Goal: Task Accomplishment & Management: Manage account settings

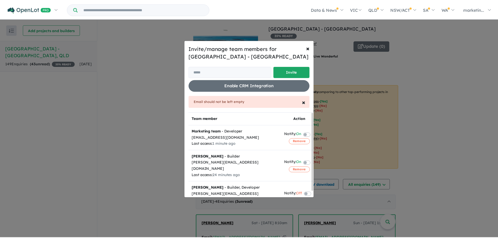
scroll to position [26, 0]
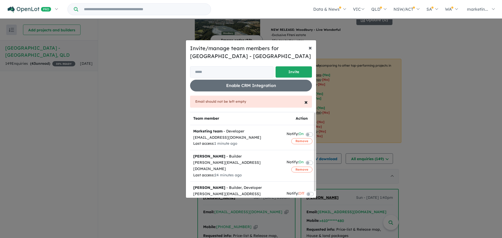
click at [309, 49] on span "×" at bounding box center [309, 48] width 3 height 8
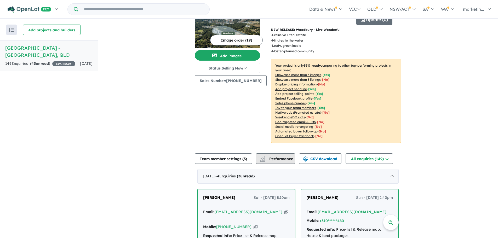
click at [280, 153] on button "Performance" at bounding box center [275, 158] width 39 height 10
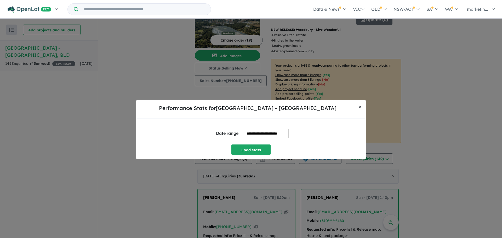
click at [362, 103] on button "× Close" at bounding box center [360, 106] width 11 height 13
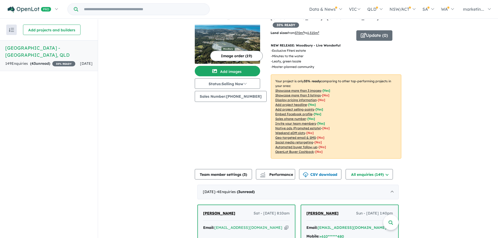
scroll to position [0, 0]
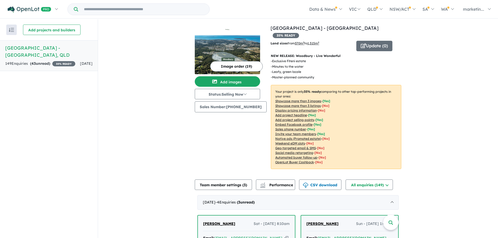
click at [299, 33] on span "35 % READY" at bounding box center [285, 35] width 26 height 5
click at [11, 49] on h5 "Woodbury Estate - Victoria Point , QLD" at bounding box center [48, 51] width 87 height 14
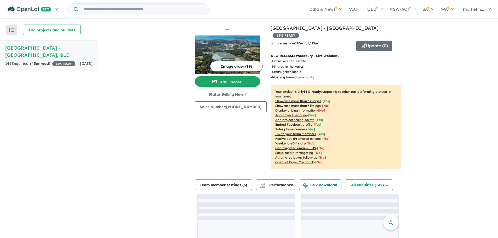
click at [11, 49] on h5 "Woodbury Estate - Victoria Point , QLD" at bounding box center [48, 51] width 87 height 14
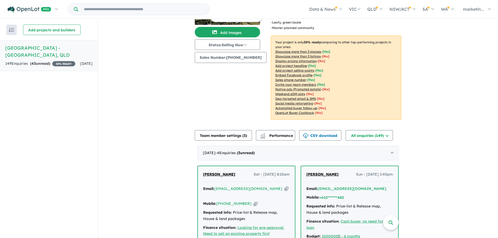
scroll to position [52, 0]
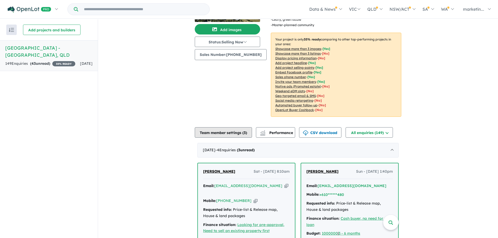
click at [224, 127] on button "Team member settings ( 3 )" at bounding box center [223, 132] width 57 height 10
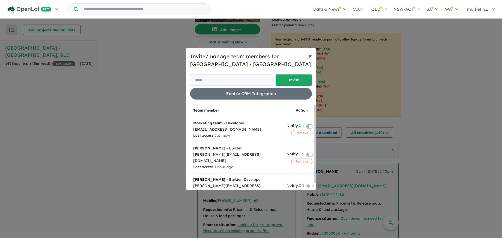
click at [308, 54] on span "×" at bounding box center [309, 56] width 3 height 8
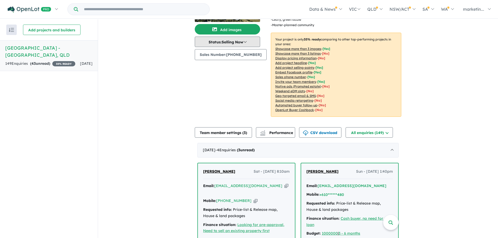
click at [247, 42] on button "Status: Selling Now" at bounding box center [227, 42] width 65 height 10
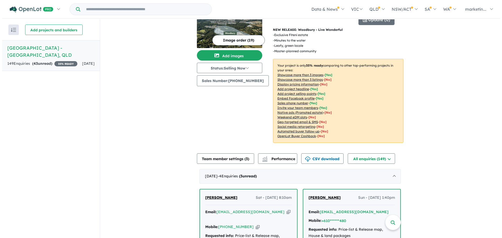
scroll to position [0, 0]
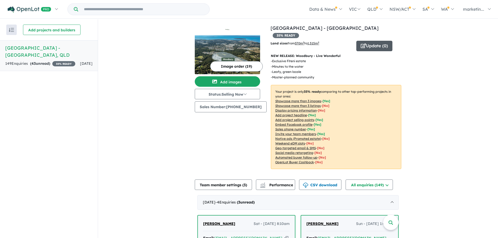
click at [363, 41] on button "Update ( 0 )" at bounding box center [374, 46] width 36 height 10
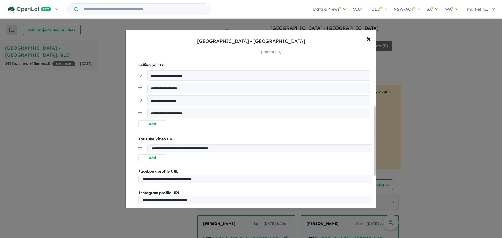
scroll to position [131, 0]
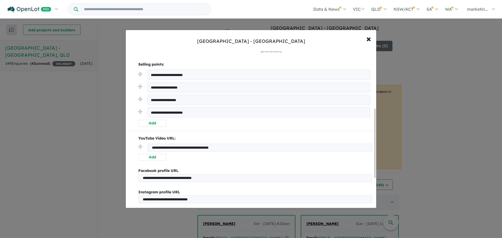
click at [154, 121] on button "Add" at bounding box center [152, 123] width 28 height 7
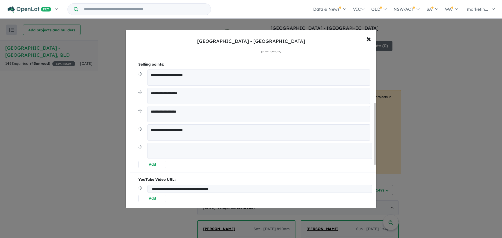
click at [163, 156] on textarea at bounding box center [259, 151] width 224 height 16
drag, startPoint x: 238, startPoint y: 149, endPoint x: 207, endPoint y: 148, distance: 30.9
click at [207, 148] on textarea "**********" at bounding box center [259, 151] width 224 height 16
type textarea "**********"
click at [158, 161] on button "Add" at bounding box center [152, 163] width 28 height 7
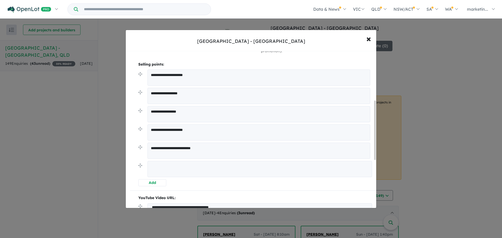
click at [162, 163] on textarea at bounding box center [259, 169] width 224 height 16
paste textarea "**********"
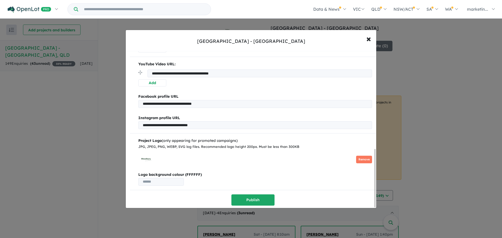
scroll to position [265, 0]
type textarea "**********"
click at [257, 198] on button "Publish" at bounding box center [252, 199] width 43 height 11
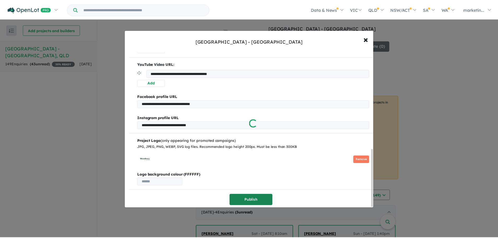
scroll to position [0, 0]
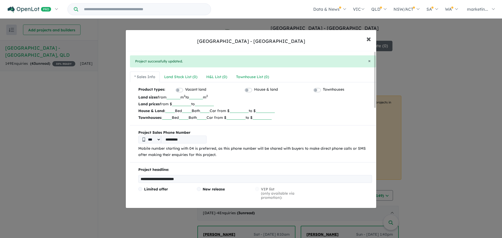
click at [374, 39] on button "× Close" at bounding box center [368, 39] width 15 height 14
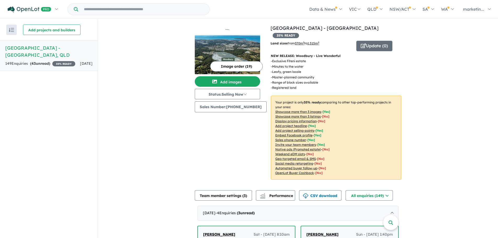
click at [73, 56] on h5 "Woodbury Estate - Victoria Point , QLD" at bounding box center [48, 51] width 87 height 14
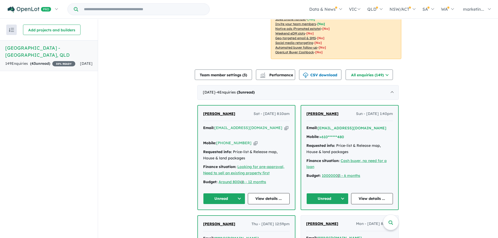
scroll to position [131, 0]
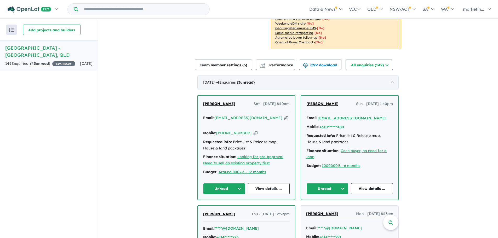
click at [385, 75] on div "September 2025 - 4 Enquir ies ( 3 unread)" at bounding box center [297, 82] width 201 height 15
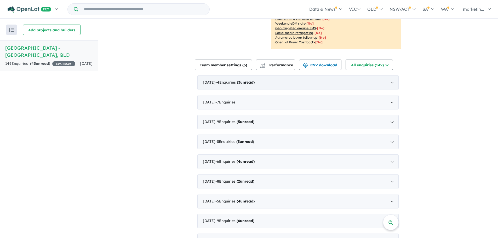
click at [257, 78] on div "September 2025 - 4 Enquir ies ( 3 unread)" at bounding box center [297, 82] width 201 height 15
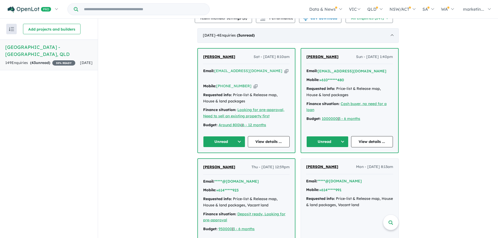
scroll to position [157, 0]
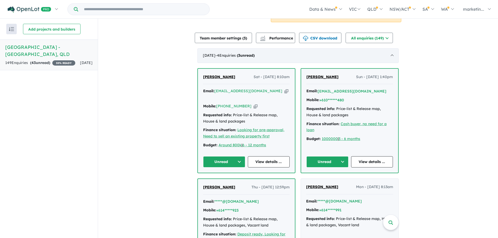
click at [333, 49] on div "September 2025 - 4 Enquir ies ( 3 unread)" at bounding box center [297, 55] width 201 height 15
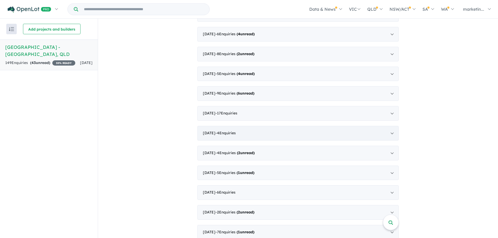
scroll to position [261, 0]
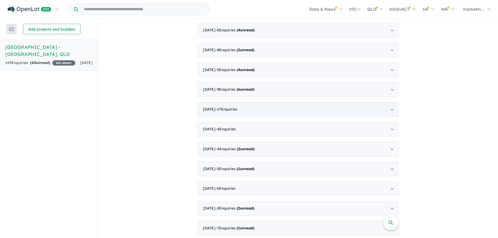
click at [260, 103] on div "January 2025 - 17 Enquir ies ( 0 unread)" at bounding box center [297, 109] width 201 height 15
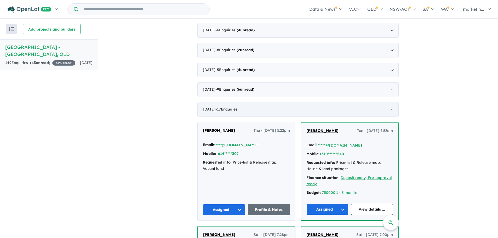
click at [247, 102] on div "January 2025 - 17 Enquir ies ( 0 unread)" at bounding box center [297, 109] width 201 height 15
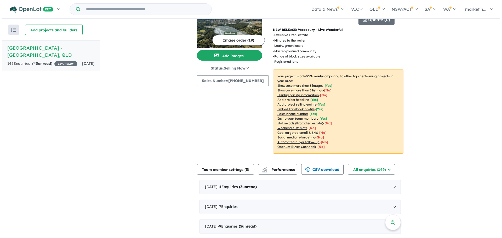
scroll to position [0, 0]
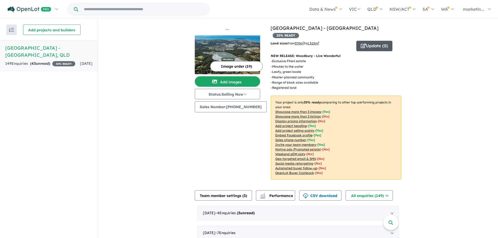
click at [364, 41] on button "Update ( 0 )" at bounding box center [374, 46] width 36 height 10
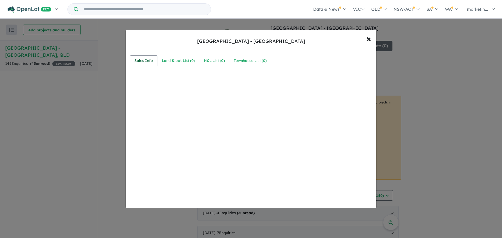
click at [150, 61] on div "Sales Info" at bounding box center [143, 61] width 19 height 6
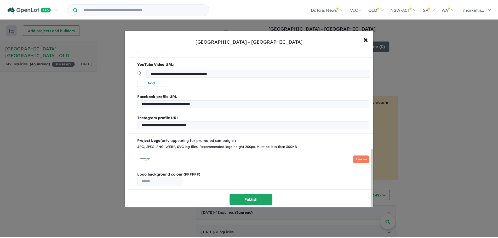
scroll to position [266, 0]
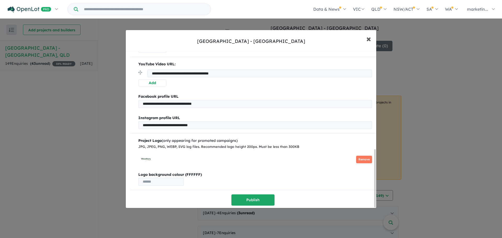
click at [368, 38] on span "×" at bounding box center [368, 38] width 5 height 11
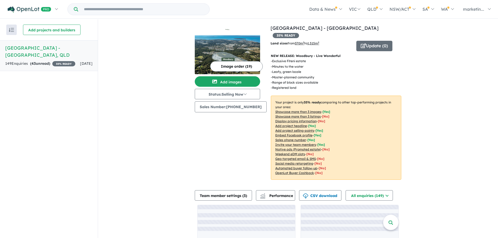
click at [424, 70] on div "View all projects in your account Woodbury Estate - Victoria Point 35 % READY L…" at bounding box center [298, 144] width 400 height 250
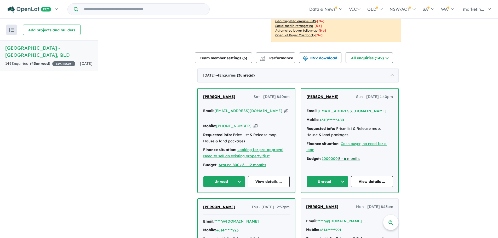
scroll to position [154, 0]
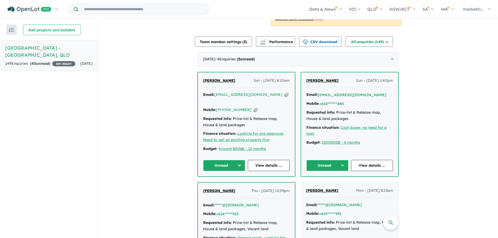
click at [353, 101] on div "Mobile: +610******480" at bounding box center [349, 104] width 86 height 6
click at [369, 160] on link "View details ..." at bounding box center [372, 165] width 42 height 11
click at [374, 160] on link "View details ..." at bounding box center [372, 165] width 42 height 11
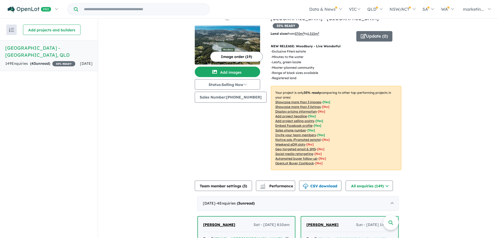
scroll to position [0, 0]
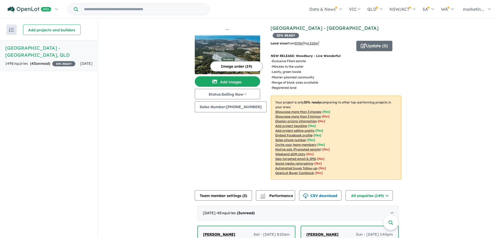
click at [301, 29] on link "[GEOGRAPHIC_DATA] - [GEOGRAPHIC_DATA]" at bounding box center [324, 28] width 108 height 6
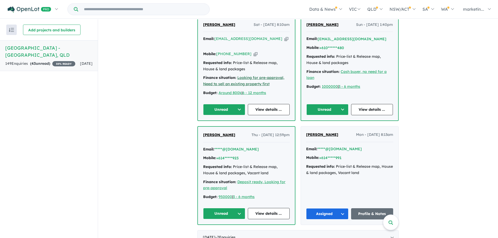
scroll to position [209, 0]
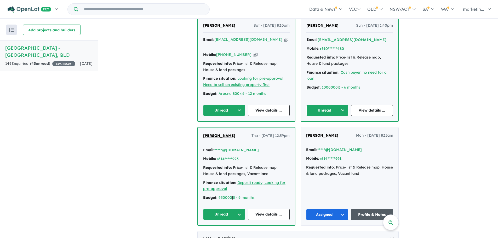
click at [360, 209] on link "Profile & Notes" at bounding box center [372, 214] width 42 height 11
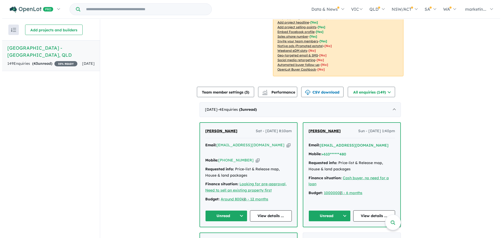
scroll to position [0, 0]
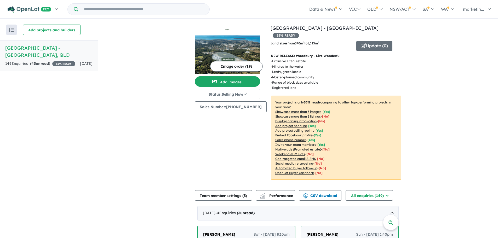
click at [296, 114] on u "Showcase more than 3 listings" at bounding box center [297, 116] width 45 height 4
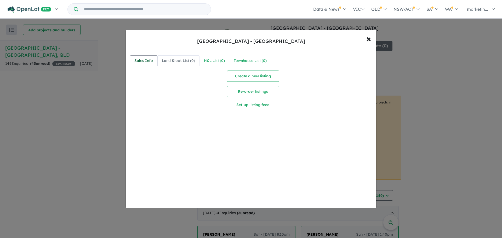
click at [147, 61] on div "Sales Info" at bounding box center [143, 61] width 19 height 6
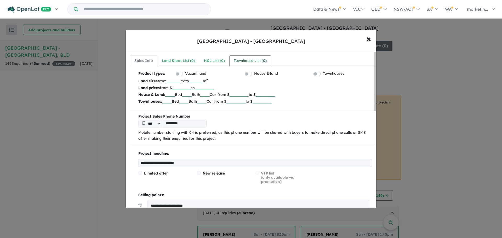
click at [237, 59] on div "Townhouse List ( 0 )" at bounding box center [250, 61] width 33 height 6
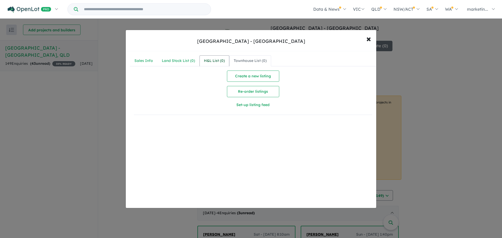
click at [219, 59] on div "H&L List ( 0 )" at bounding box center [214, 61] width 21 height 6
click at [182, 61] on div "Land Stock List ( 0 )" at bounding box center [178, 61] width 33 height 6
click at [154, 54] on div "Sales Info Land Stock List ( 0 ) H&L List ( 0 ) Townhouse List ( 0 ) Create a n…" at bounding box center [253, 87] width 254 height 72
click at [150, 58] on div "Sales Info" at bounding box center [143, 61] width 19 height 6
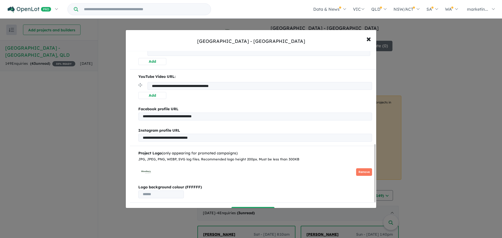
scroll to position [258, 0]
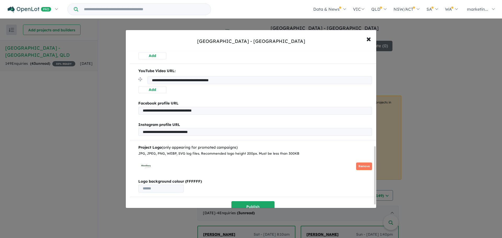
drag, startPoint x: 219, startPoint y: 134, endPoint x: 85, endPoint y: 135, distance: 134.6
click at [85, 135] on div "**********" at bounding box center [251, 119] width 502 height 238
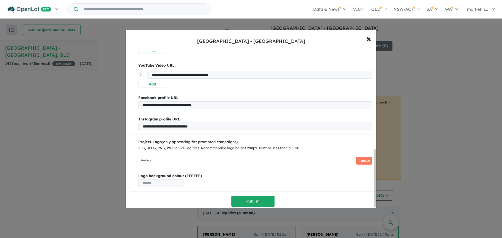
scroll to position [266, 0]
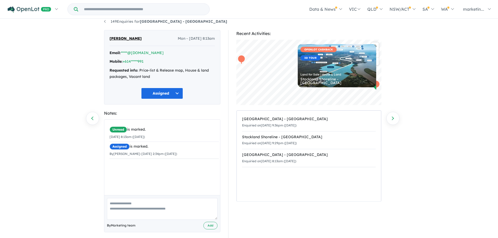
scroll to position [11, 0]
